Goal: Find specific page/section: Find specific page/section

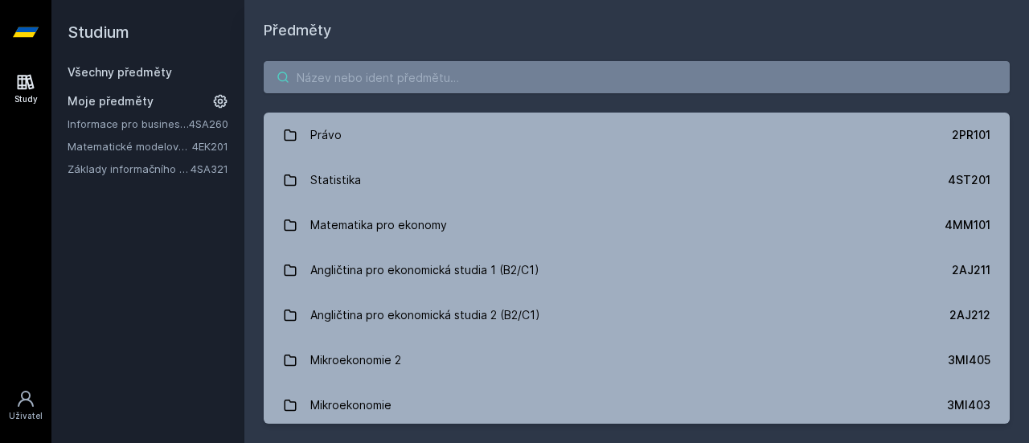
click at [503, 88] on input "search" at bounding box center [637, 77] width 746 height 32
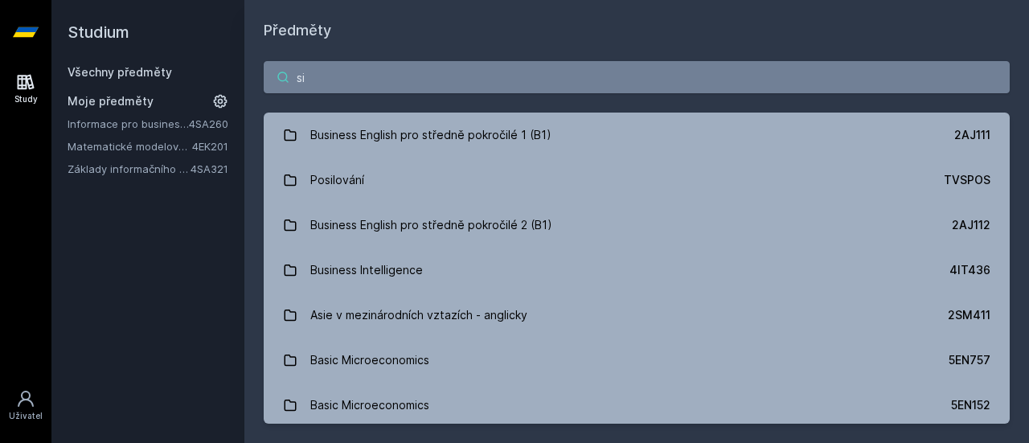
type input "s"
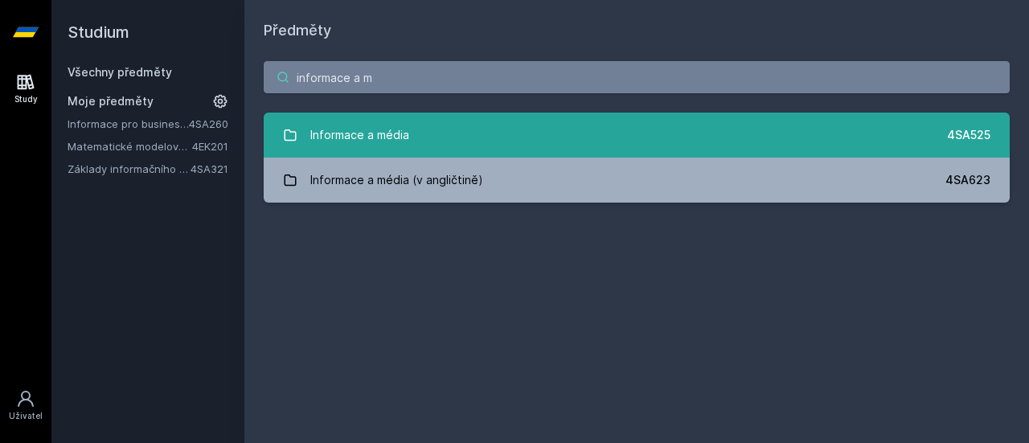
type input "informace a m"
click at [469, 117] on link "Informace a média 4SA525" at bounding box center [637, 135] width 746 height 45
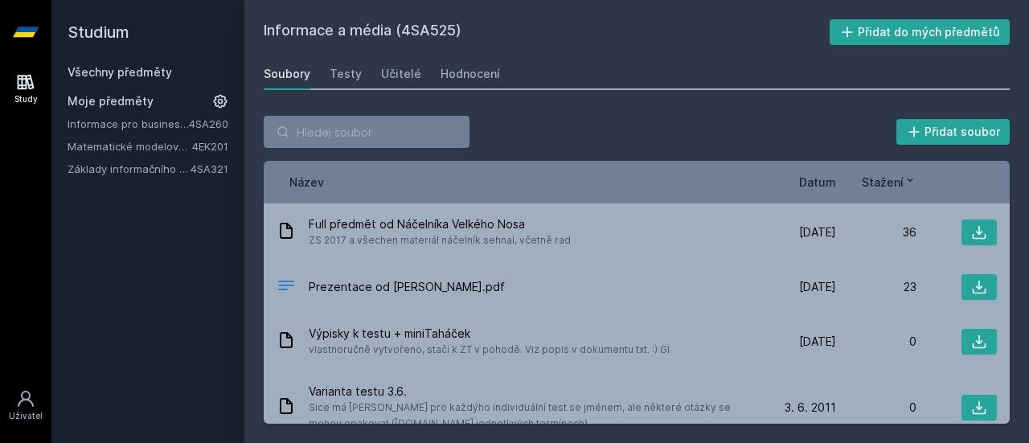
click at [416, 76] on div "Soubory Testy Učitelé Hodnocení" at bounding box center [637, 74] width 746 height 32
click at [407, 75] on div "Učitelé" at bounding box center [401, 74] width 40 height 16
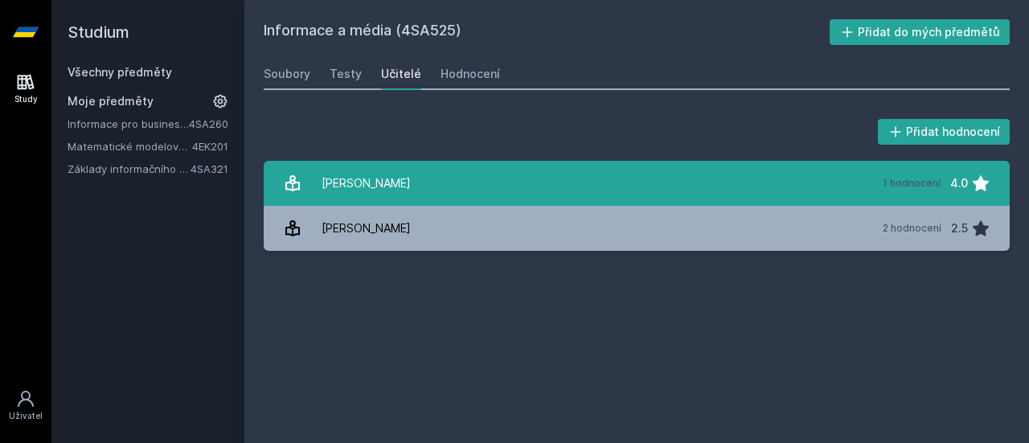
click at [399, 170] on div "[PERSON_NAME]" at bounding box center [365, 183] width 89 height 32
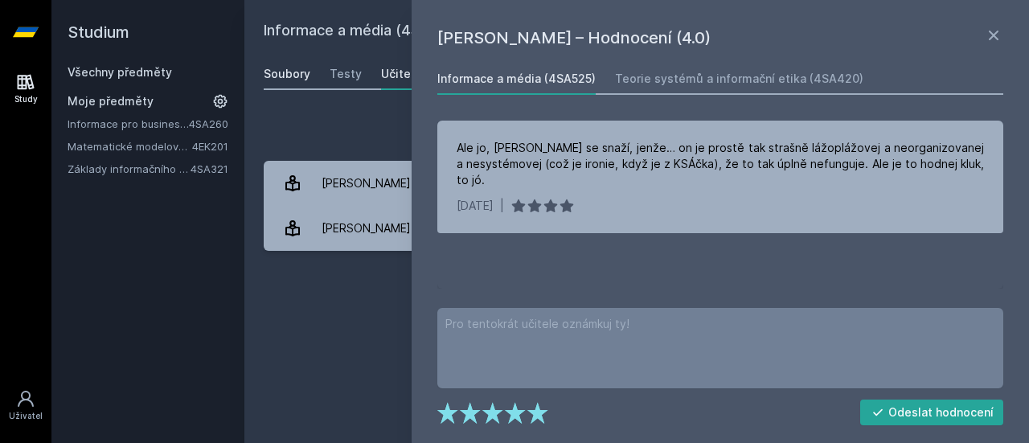
click at [300, 72] on div "Soubory" at bounding box center [287, 74] width 47 height 16
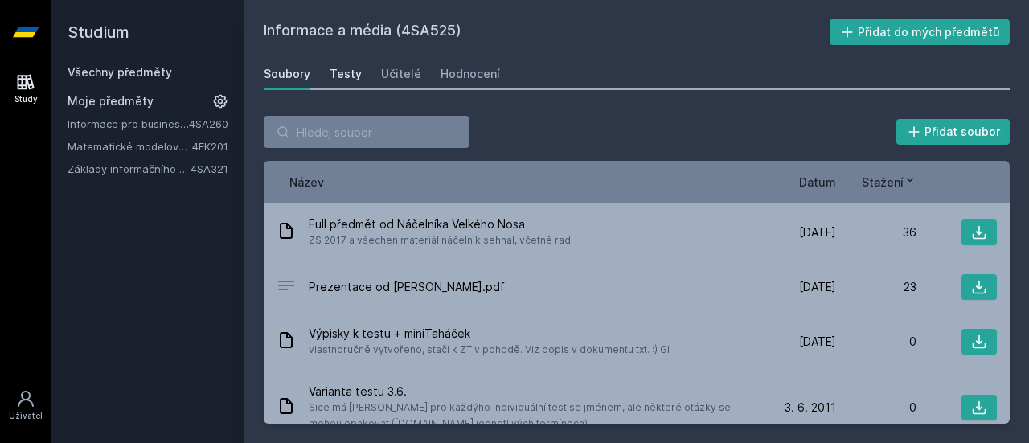
click at [341, 80] on div "Testy" at bounding box center [346, 74] width 32 height 16
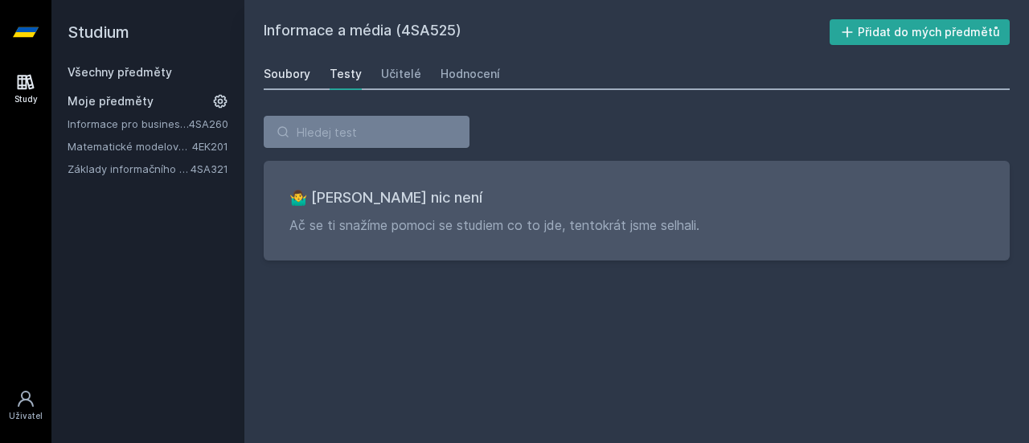
click at [289, 59] on link "Soubory" at bounding box center [287, 74] width 47 height 32
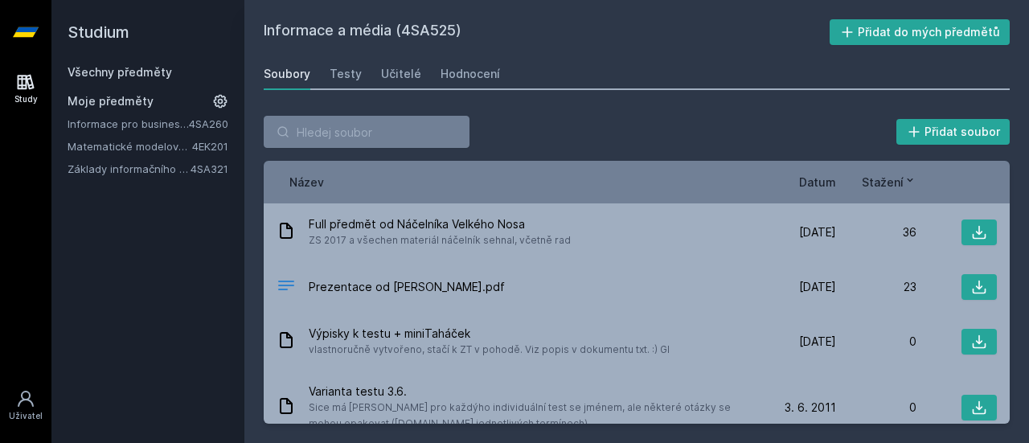
click at [289, 62] on link "Soubory" at bounding box center [287, 74] width 47 height 32
